Goal: Information Seeking & Learning: Understand process/instructions

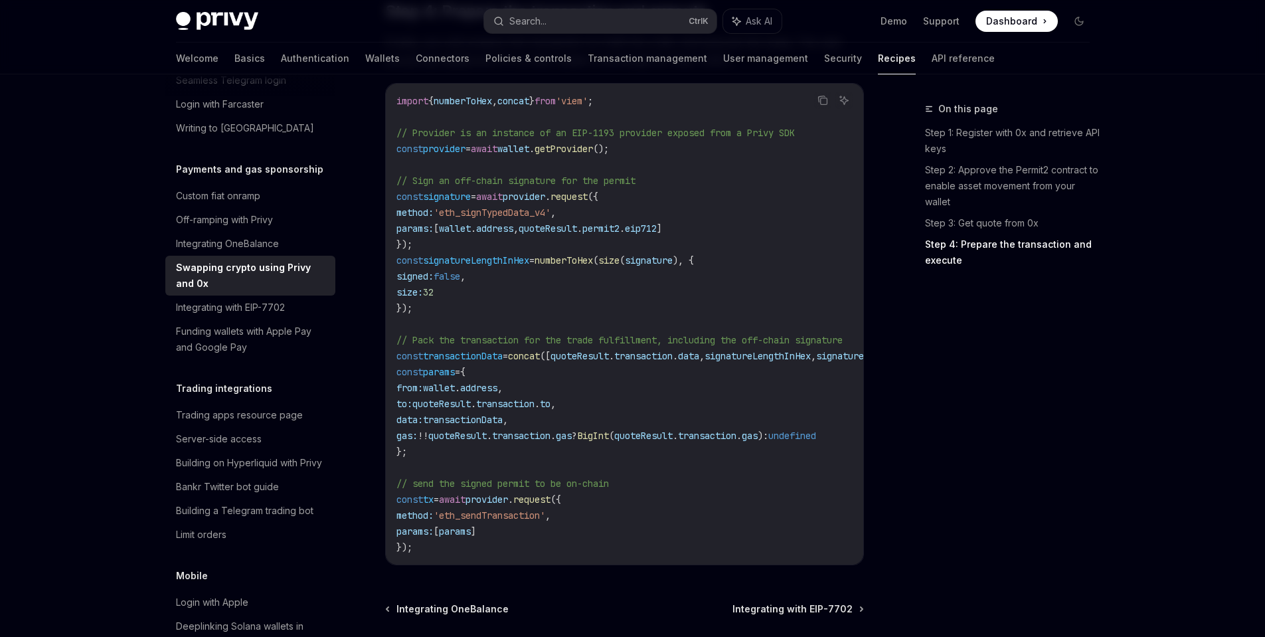
scroll to position [1527, 0]
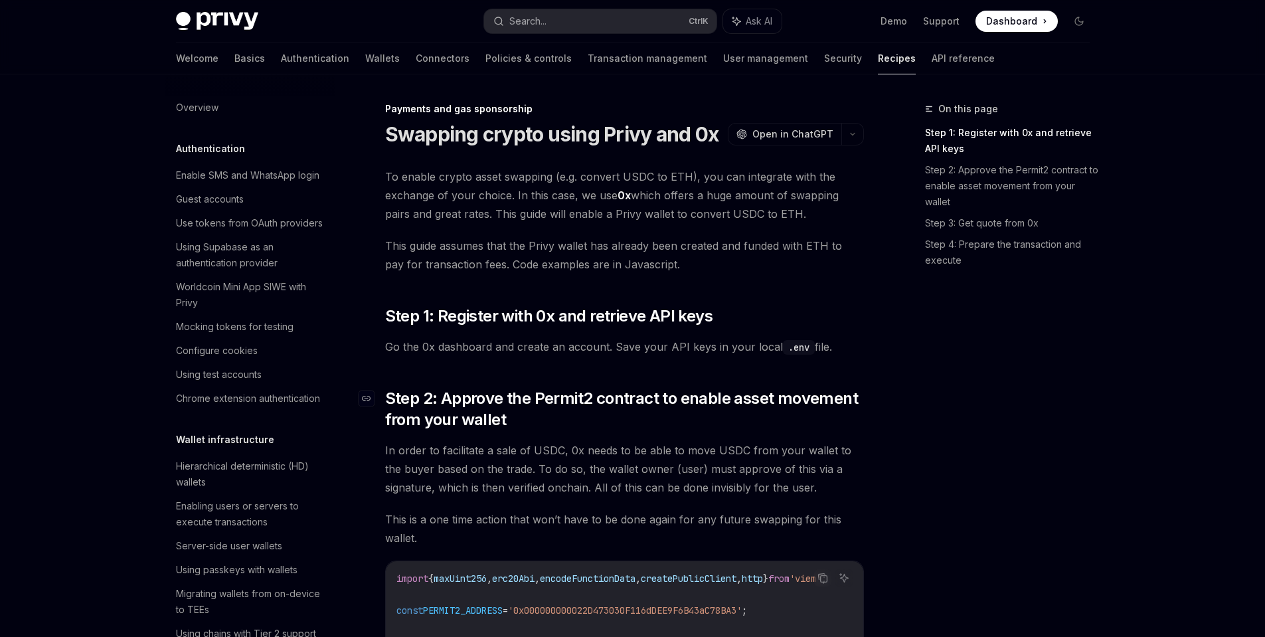
scroll to position [1107, 0]
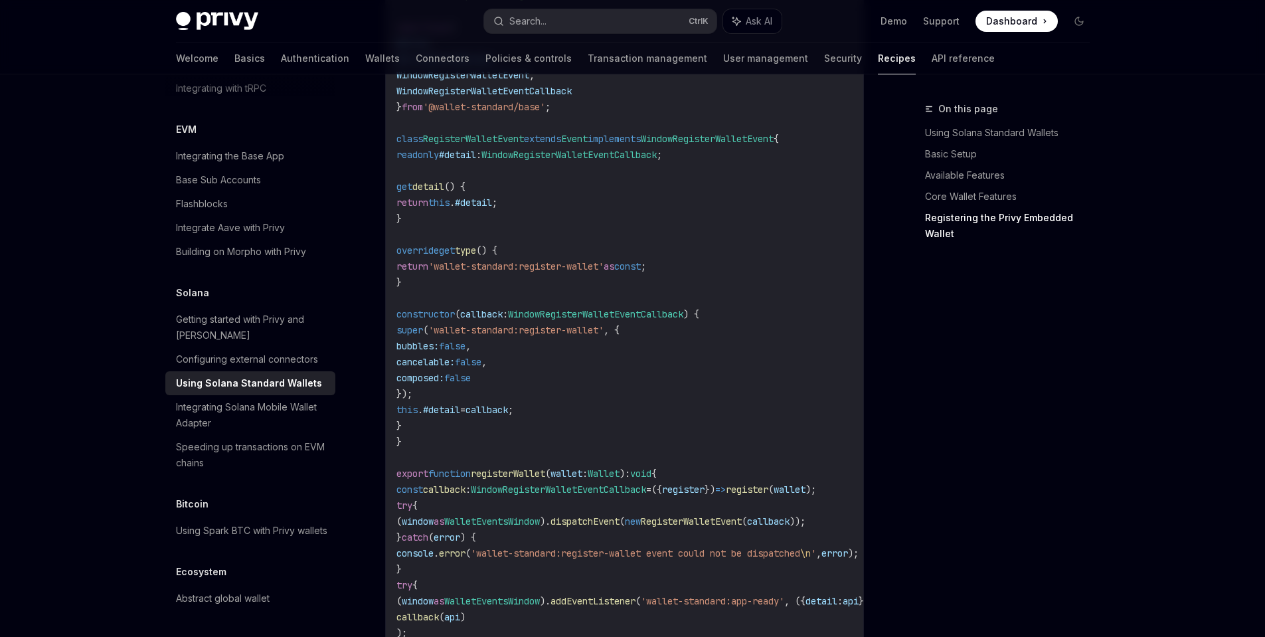
scroll to position [1793, 0]
click at [452, 145] on span "RegisterWalletEvent" at bounding box center [473, 139] width 101 height 12
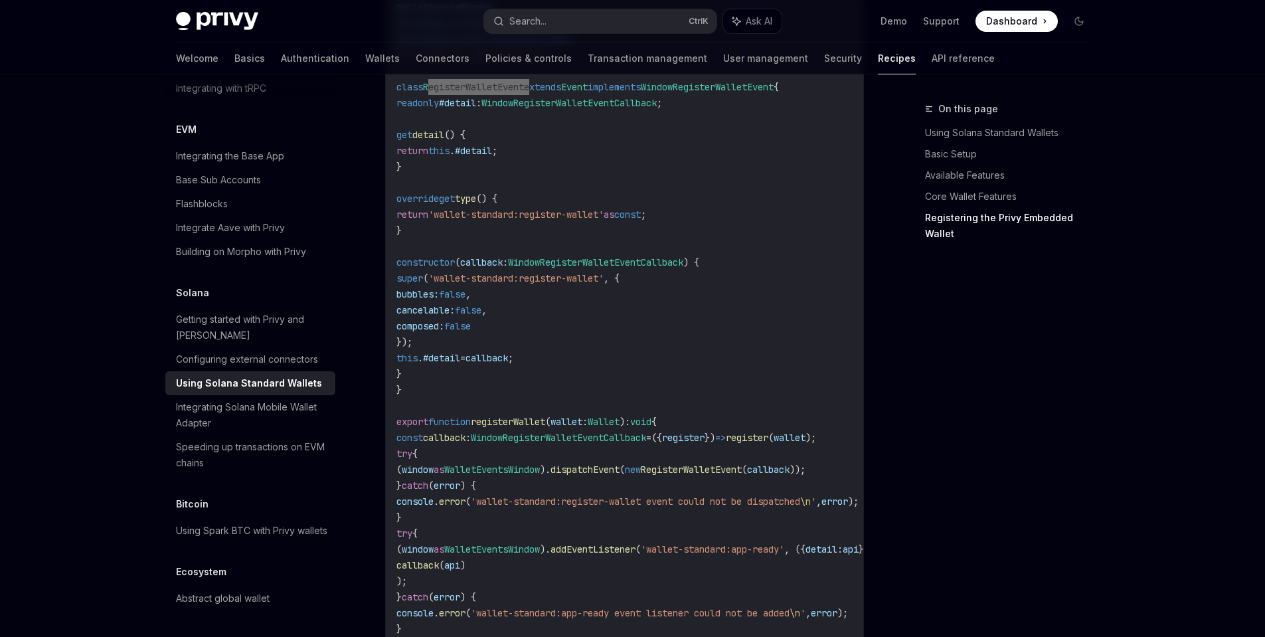
scroll to position [1926, 0]
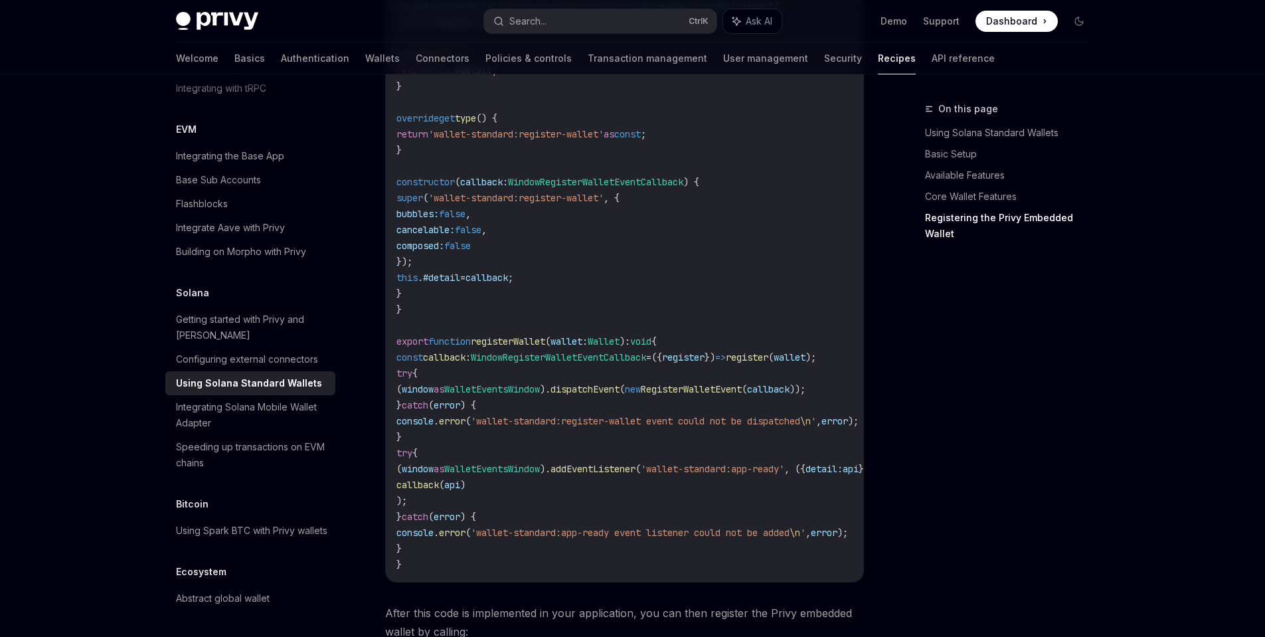
click at [527, 204] on span "'wallet-standard:register-wallet'" at bounding box center [515, 198] width 175 height 12
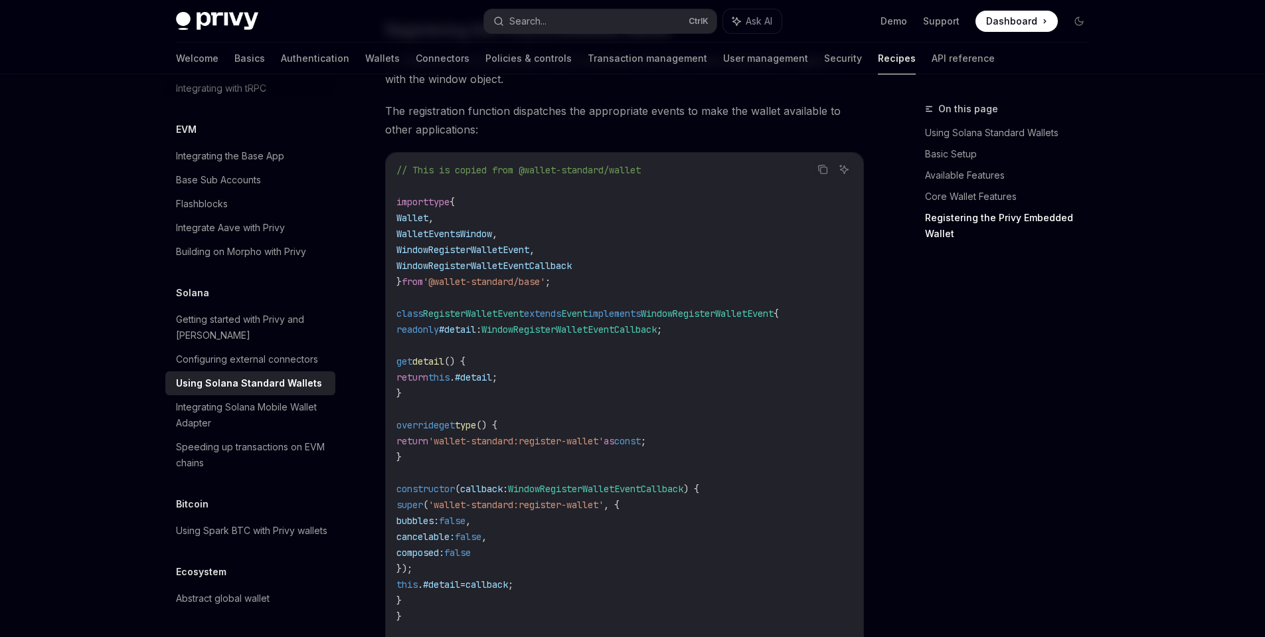
scroll to position [1594, 0]
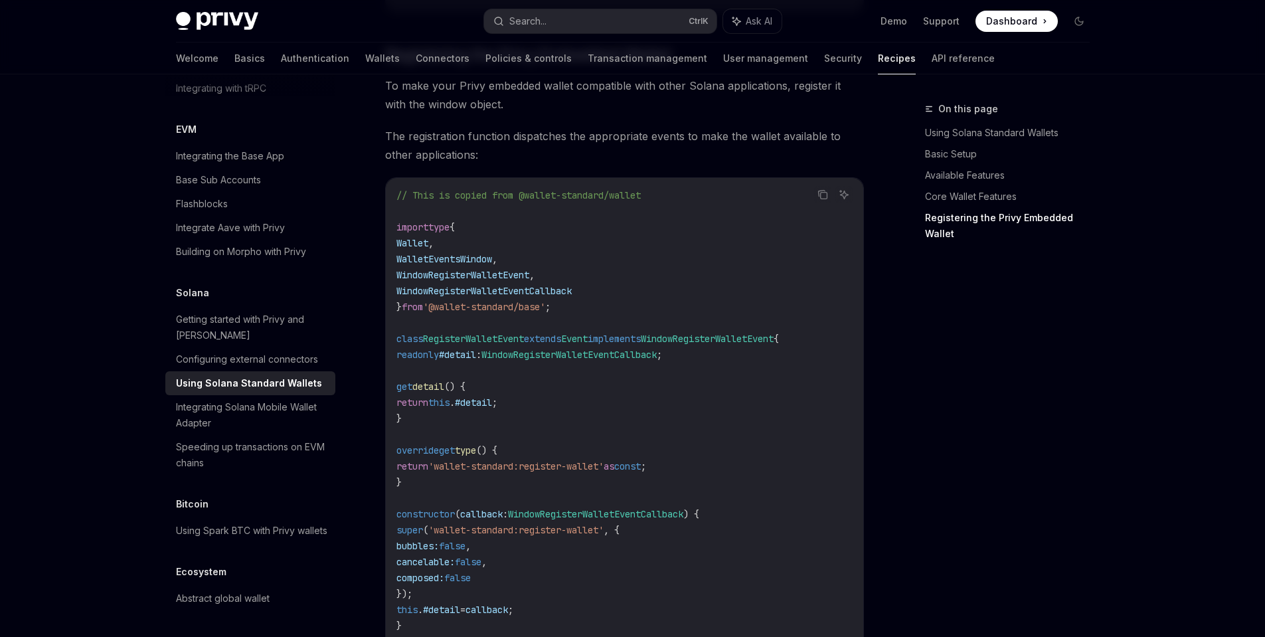
click at [523, 274] on code "// This is copied from @wallet-standard/wallet import type { Wallet , WalletEve…" at bounding box center [653, 545] width 515 height 717
click at [638, 260] on code "// This is copied from @wallet-standard/wallet import type { Wallet , WalletEve…" at bounding box center [653, 545] width 515 height 717
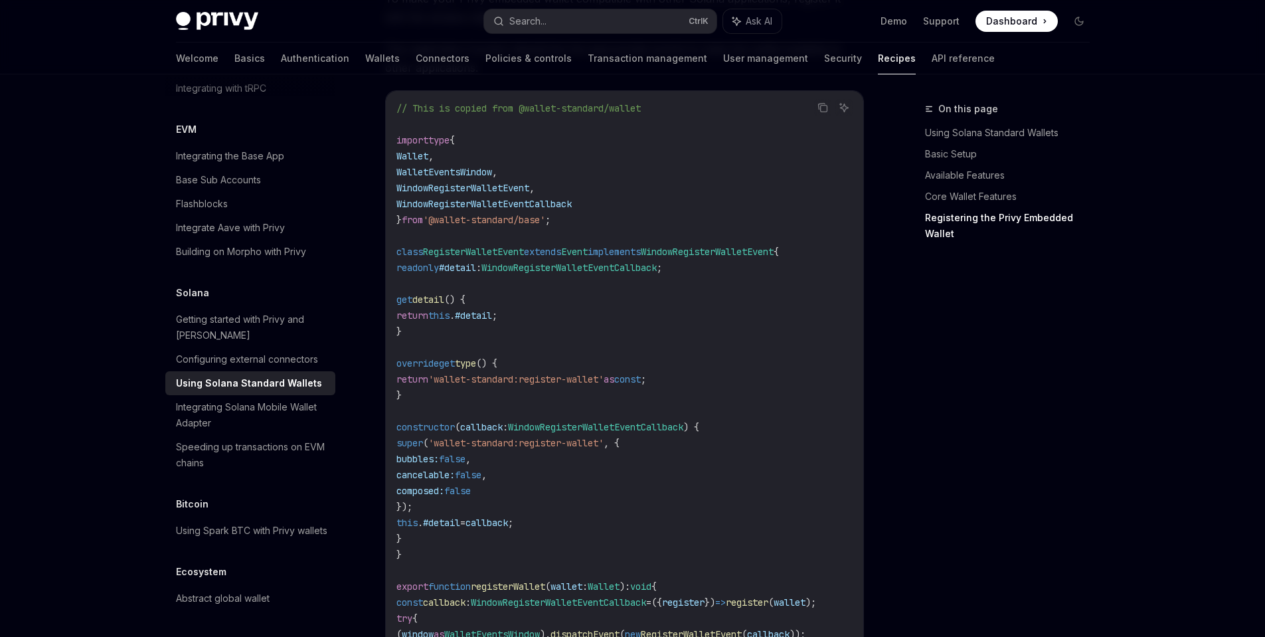
scroll to position [1660, 0]
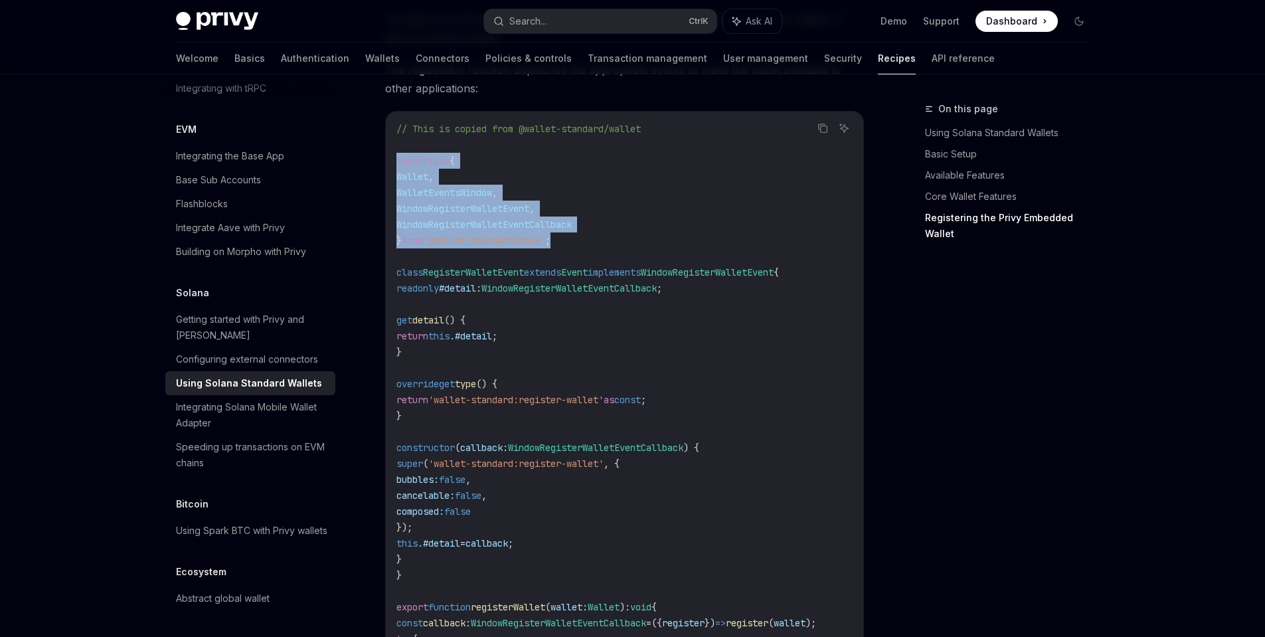
drag, startPoint x: 438, startPoint y: 200, endPoint x: 572, endPoint y: 249, distance: 142.9
click at [572, 249] on code "// This is copied from @wallet-standard/wallet import type { Wallet , WalletEve…" at bounding box center [653, 479] width 515 height 717
click at [499, 242] on code "// This is copied from @wallet-standard/wallet import type { Wallet , WalletEve…" at bounding box center [653, 479] width 515 height 717
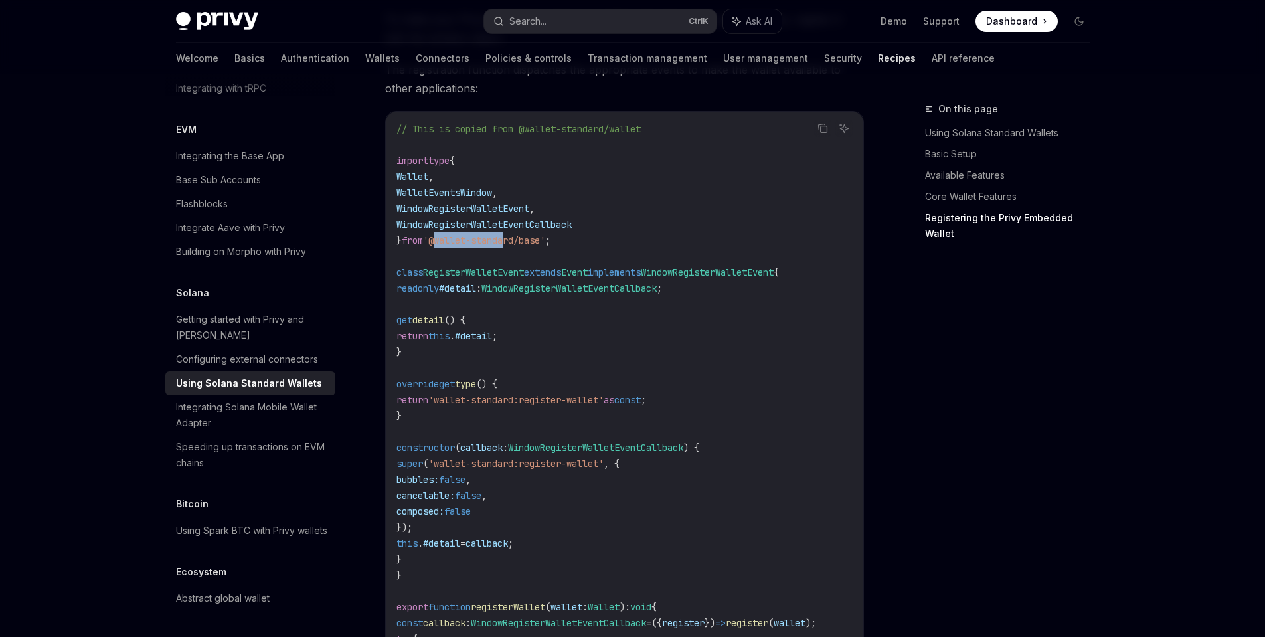
drag, startPoint x: 442, startPoint y: 250, endPoint x: 511, endPoint y: 252, distance: 68.4
click at [511, 246] on span "'@wallet-standard/base'" at bounding box center [484, 240] width 122 height 12
copy span "@wallet-stand"
click at [593, 230] on code "// This is copied from @wallet-standard/wallet import type { Wallet , WalletEve…" at bounding box center [653, 479] width 515 height 717
drag, startPoint x: 442, startPoint y: 254, endPoint x: 556, endPoint y: 252, distance: 114.2
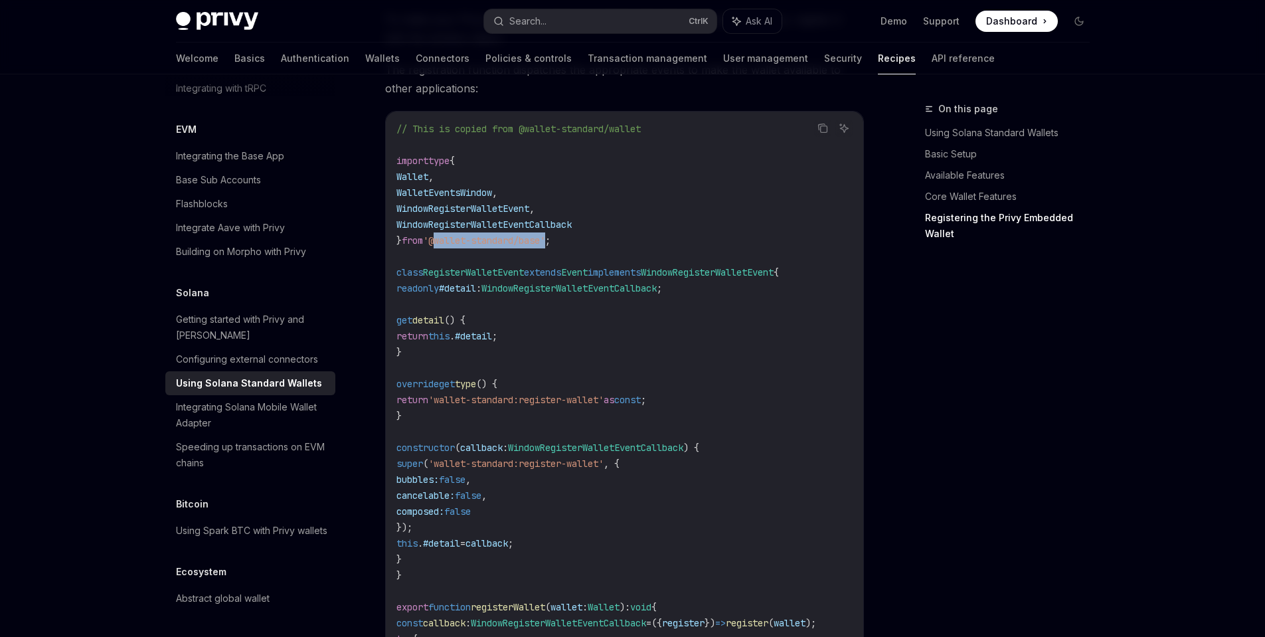
click at [545, 246] on span "'@wallet-standard/base'" at bounding box center [484, 240] width 122 height 12
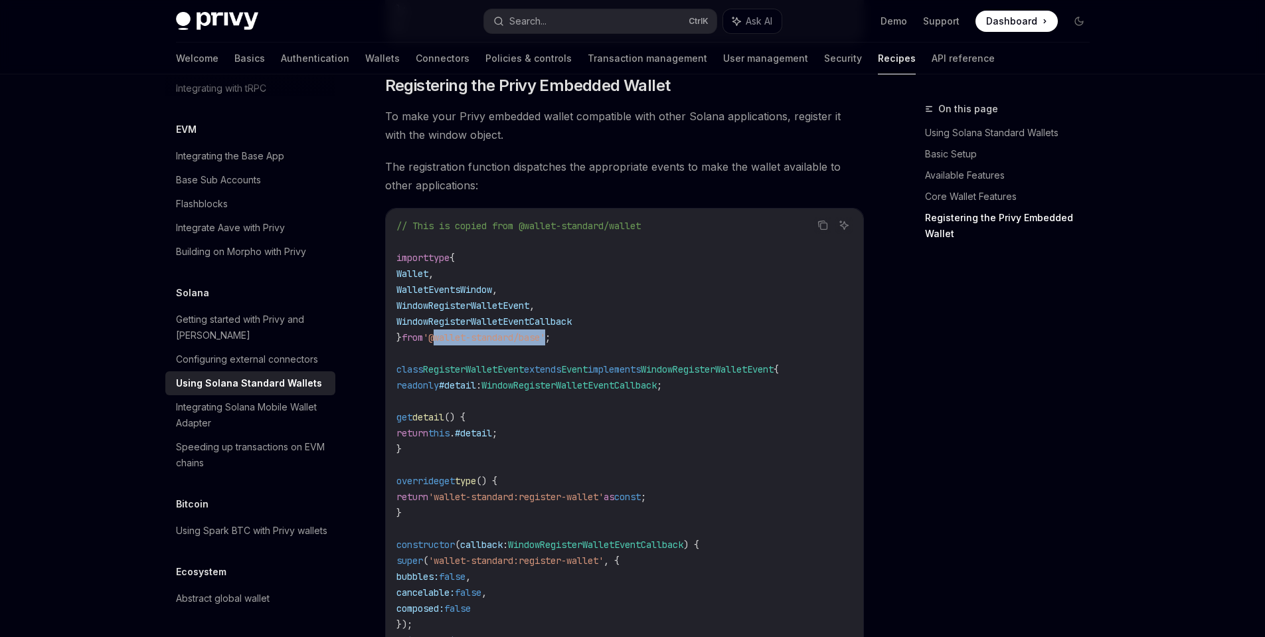
scroll to position [1595, 0]
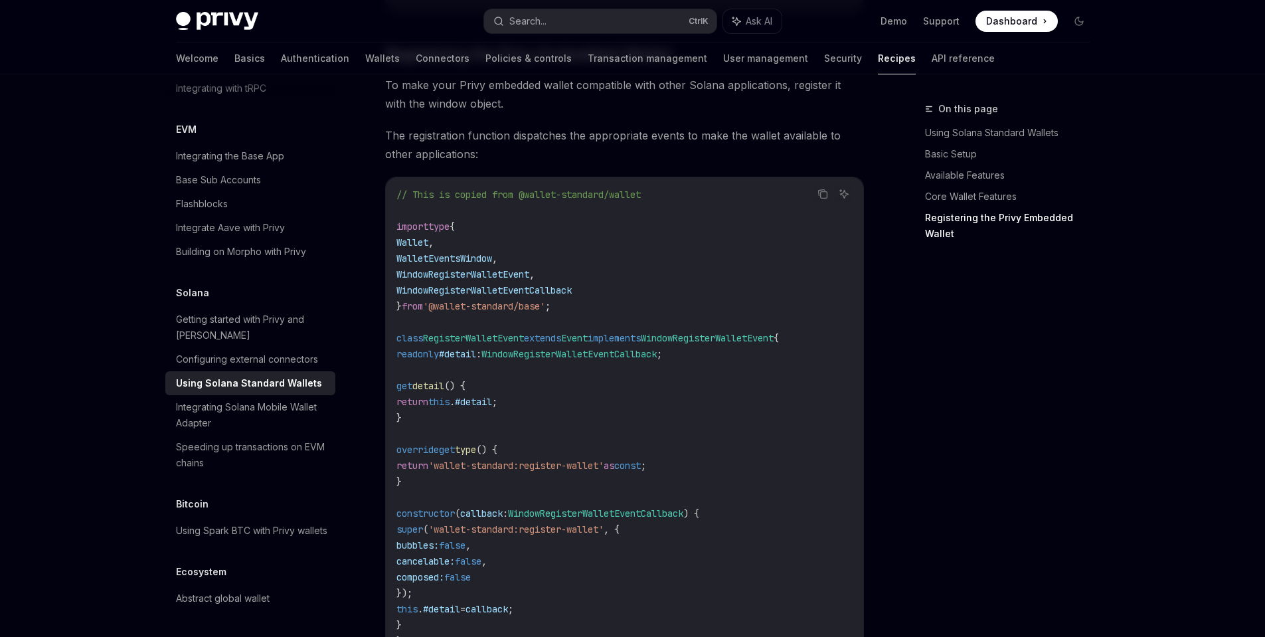
click at [466, 296] on span "WindowRegisterWalletEventCallback" at bounding box center [483, 290] width 175 height 12
drag, startPoint x: 440, startPoint y: 319, endPoint x: 529, endPoint y: 317, distance: 89.0
click at [529, 312] on span "'@wallet-standard/base'" at bounding box center [484, 306] width 122 height 12
click at [473, 312] on span "'@wallet-standard/base'" at bounding box center [484, 306] width 122 height 12
drag, startPoint x: 440, startPoint y: 315, endPoint x: 557, endPoint y: 319, distance: 117.0
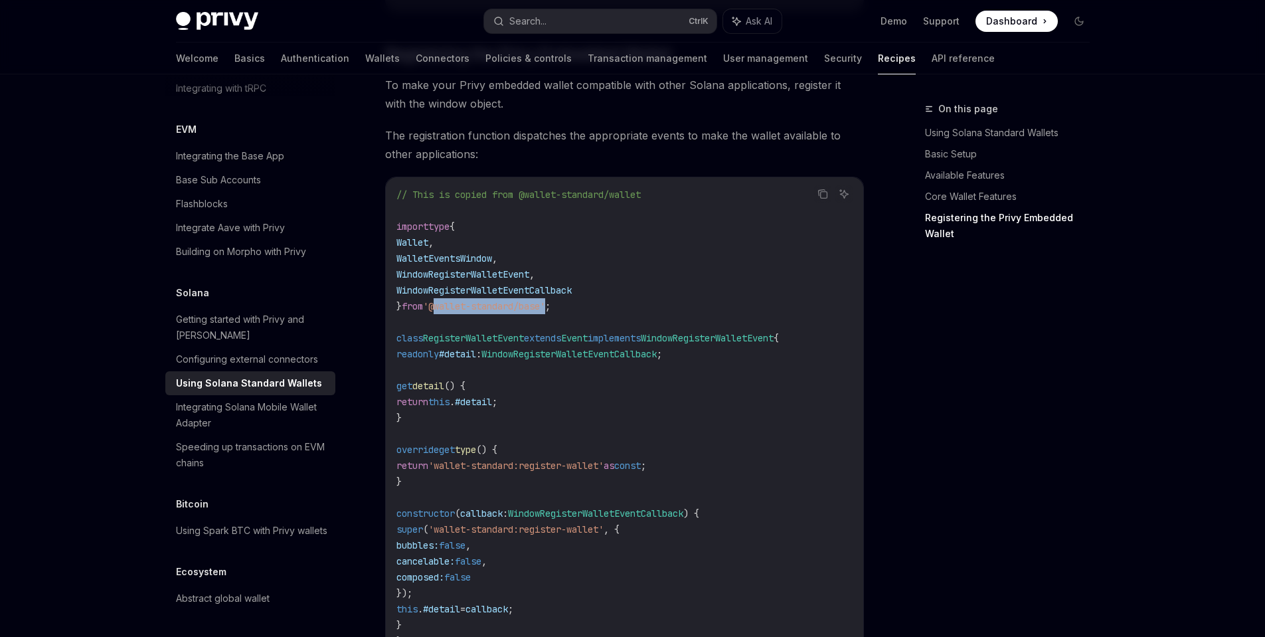
click at [545, 312] on span "'@wallet-standard/base'" at bounding box center [484, 306] width 122 height 12
copy span "@wallet-standard/base"
click at [496, 296] on span "WindowRegisterWalletEventCallback" at bounding box center [483, 290] width 175 height 12
click at [826, 199] on icon "Copy the contents from the code block" at bounding box center [823, 194] width 11 height 11
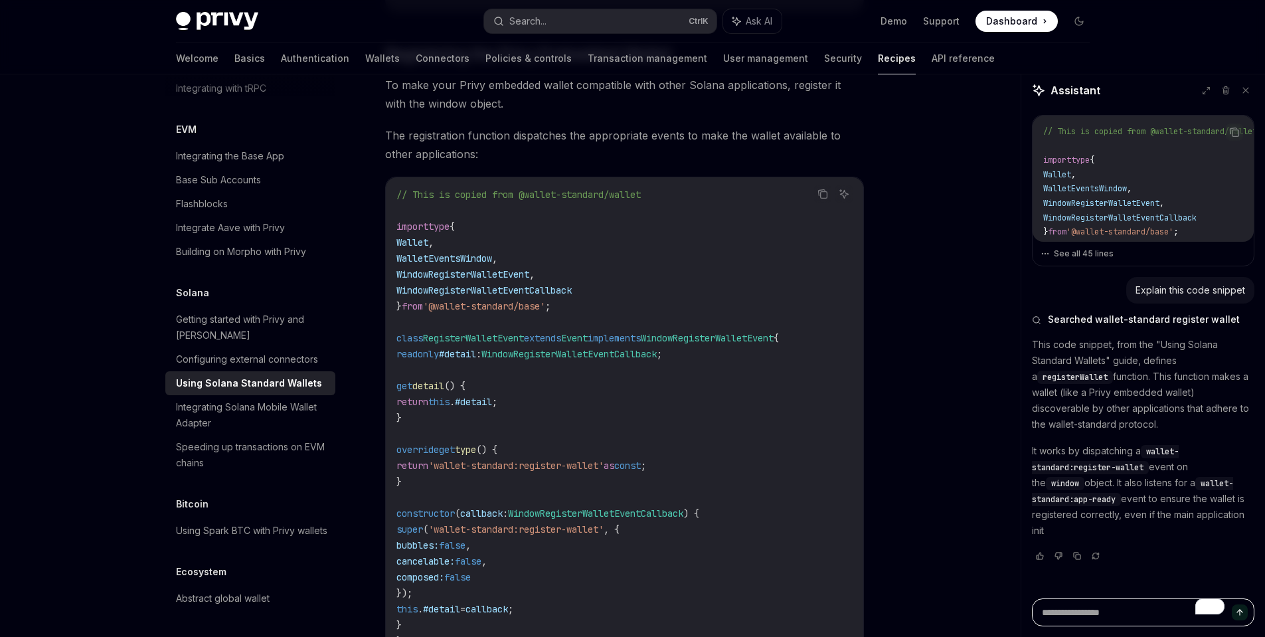
scroll to position [0, 0]
type textarea "*"
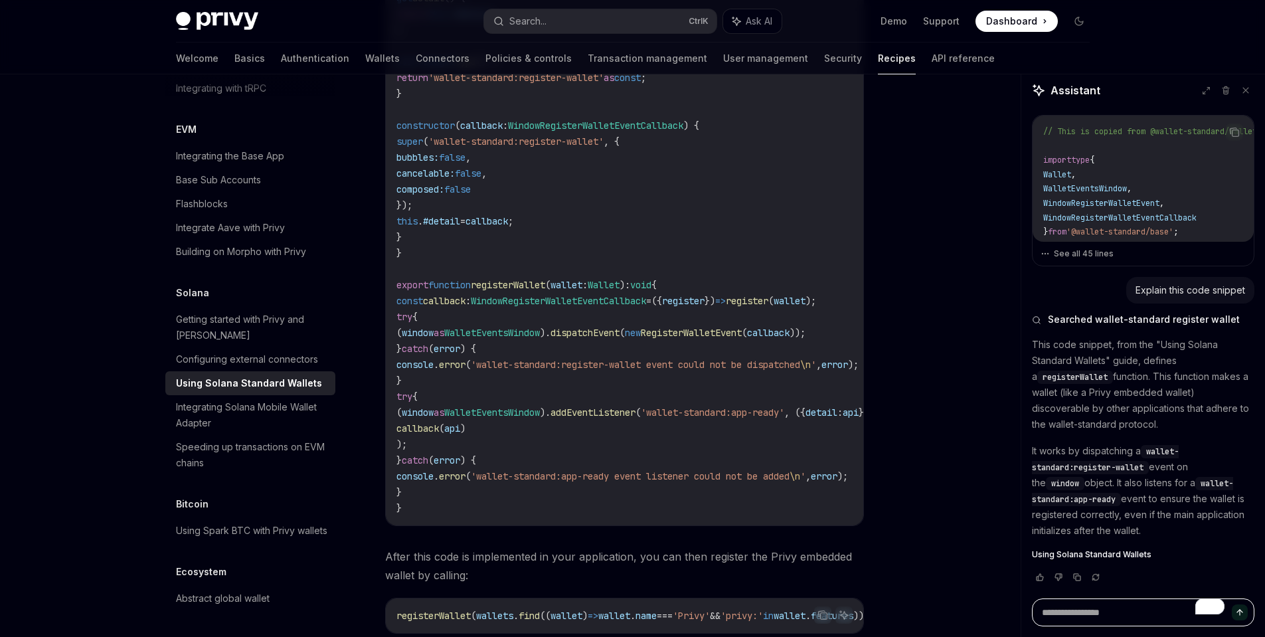
scroll to position [1993, 0]
